Goal: Contribute content

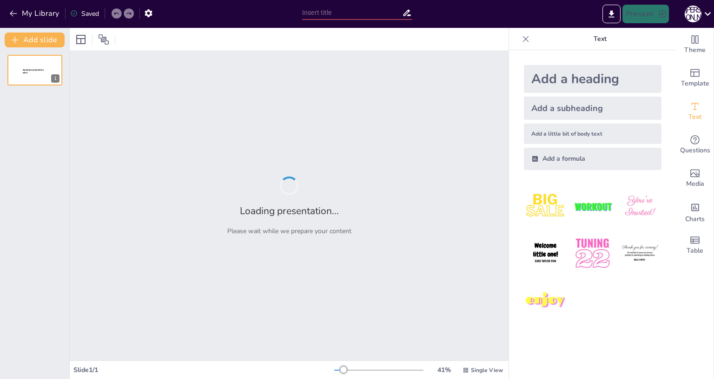
type input "Аналіз організації підприємств з іноземним капіталом в [GEOGRAPHIC_DATA]"
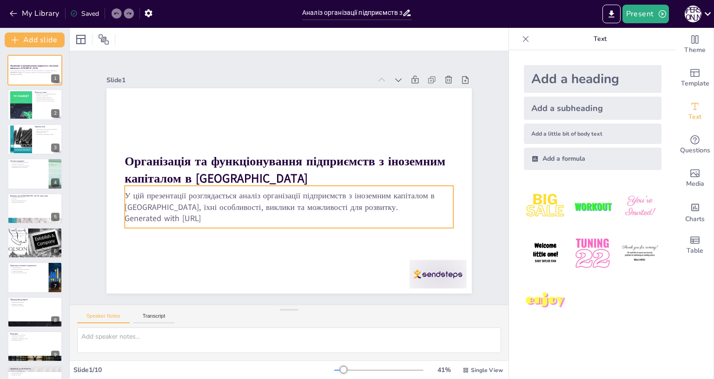
scroll to position [25, 0]
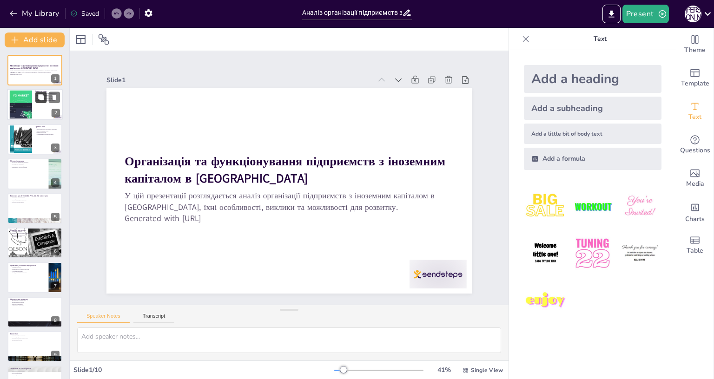
click at [38, 102] on button at bounding box center [40, 97] width 11 height 11
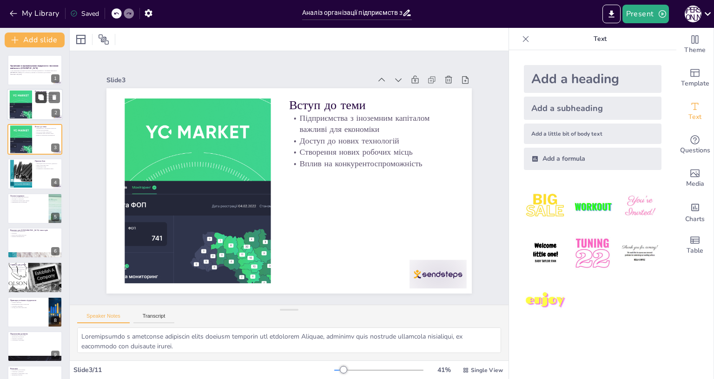
scroll to position [22, 0]
click at [39, 169] on icon at bounding box center [41, 167] width 7 height 7
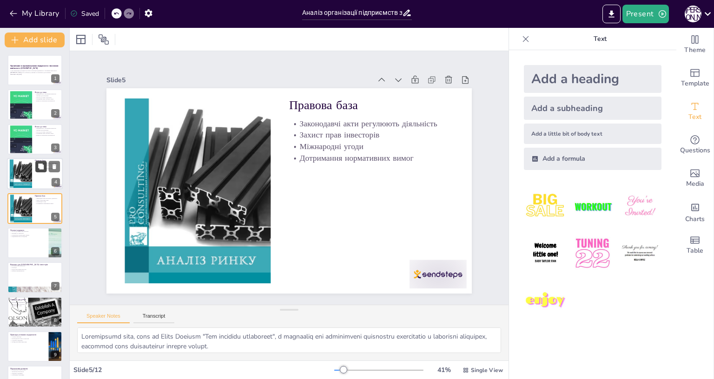
scroll to position [15, 0]
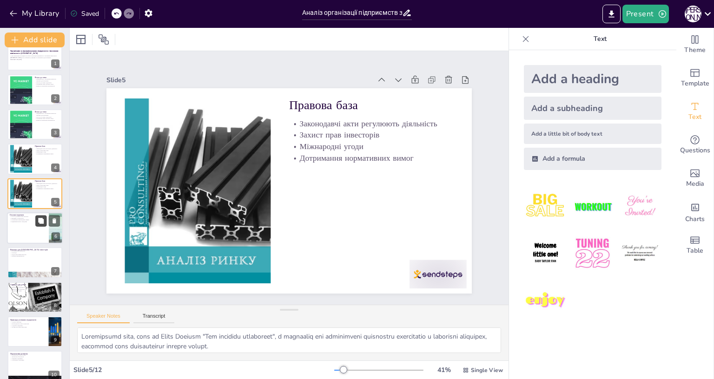
click at [38, 222] on icon at bounding box center [41, 220] width 7 height 7
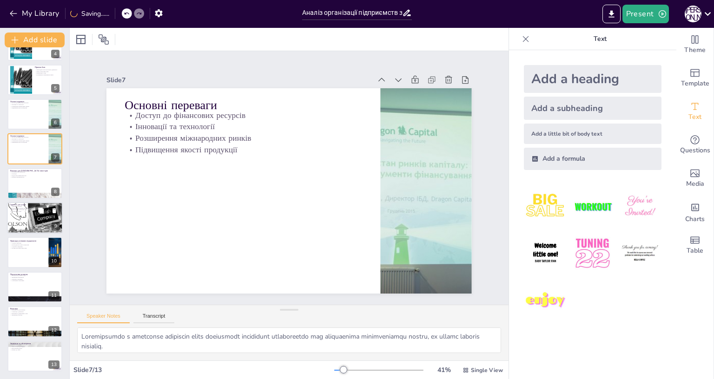
click at [23, 217] on div at bounding box center [35, 218] width 56 height 42
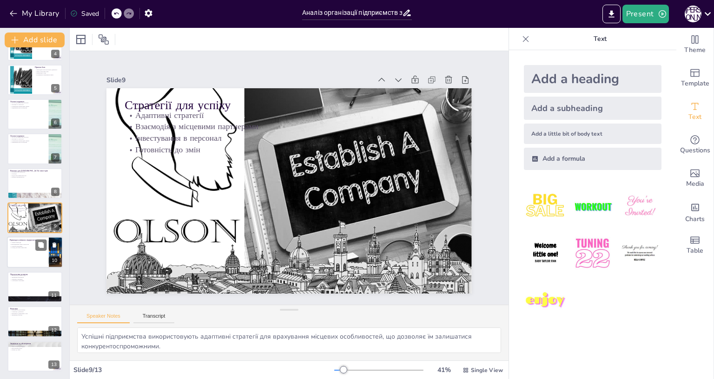
scroll to position [169, 0]
click at [26, 271] on div at bounding box center [35, 287] width 56 height 32
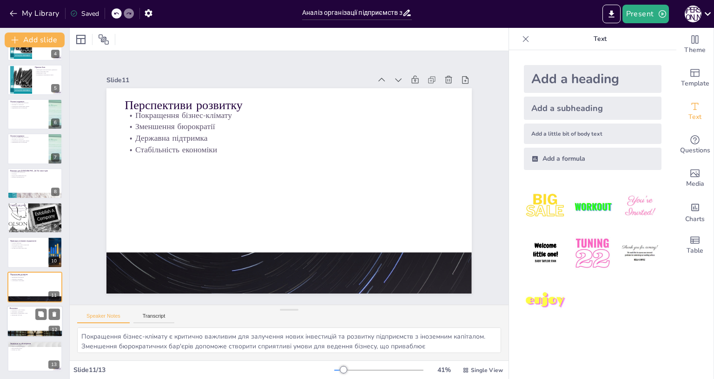
click at [30, 311] on p "Співпраця з державою" at bounding box center [35, 312] width 50 height 2
type textarea "Loremipsum do sitamet, consectetura e seddoeius temporinc utlab etdolo magnaali…"
